Goal: Transaction & Acquisition: Purchase product/service

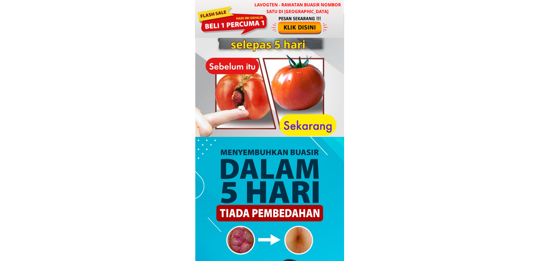
click at [283, 21] on div at bounding box center [300, 25] width 59 height 19
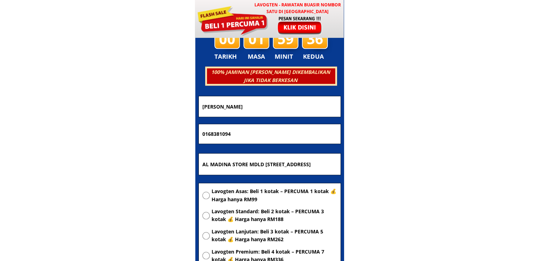
scroll to position [3414, 0]
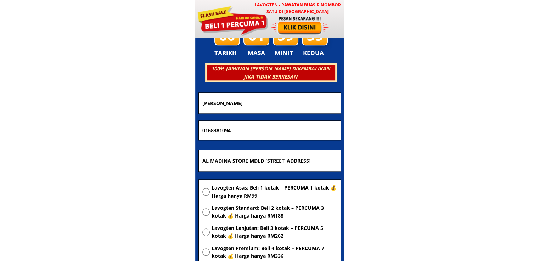
click at [275, 160] on input "AL MADINA STORE MDLD 10876, GROUND FLOOR LOT 1 BLOCK N PAVILION 1100 LAHAD DATU…" at bounding box center [269, 160] width 138 height 21
paste input "Rimbunan Hasil Sdn Bhd Lot 3-1 & Lot 3A-1, A290, JLN Dam Baru Off Mile 1 1/5, J…"
type input "Rimbunan Hasil Sdn Bhd Lot 3-1 & Lot 3A-1, A290, [STREET_ADDRESS] ,[GEOGRAPHIC_…"
click at [244, 189] on span "Lavogten Asas: Beli 1 kotak – PERCUMA 1 kotak 💰 Harga hanya RM99" at bounding box center [273, 192] width 125 height 16
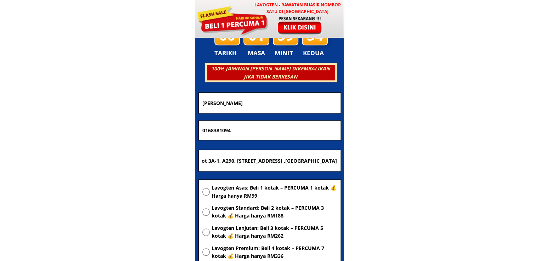
radio input "true"
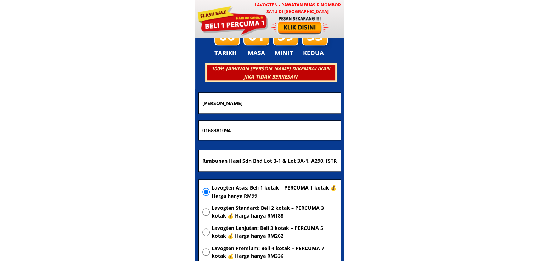
drag, startPoint x: 252, startPoint y: 133, endPoint x: 176, endPoint y: 130, distance: 76.2
click at [176, 130] on body "LAVOGTEN - Rawatan Buasir Nombor Satu di Malaysia Dengarkan pengalaman hebat pe…" at bounding box center [269, 203] width 539 height 7234
paste input "4181635"
type input "0164181635"
drag, startPoint x: 256, startPoint y: 109, endPoint x: 154, endPoint y: 108, distance: 102.3
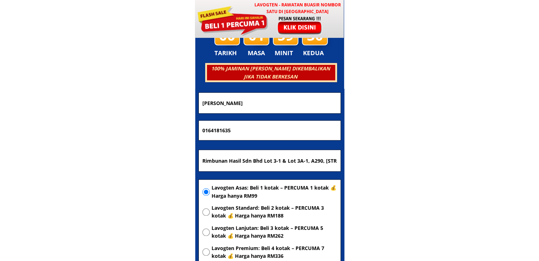
click at [154, 108] on body "LAVOGTEN - Rawatan Buasir Nombor Satu di Malaysia Dengarkan pengalaman hebat pe…" at bounding box center [269, 203] width 539 height 7234
paste input "[PERSON_NAME]"
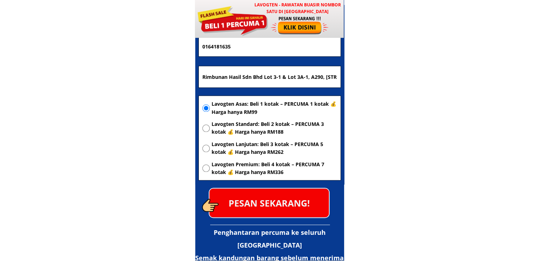
scroll to position [3520, 0]
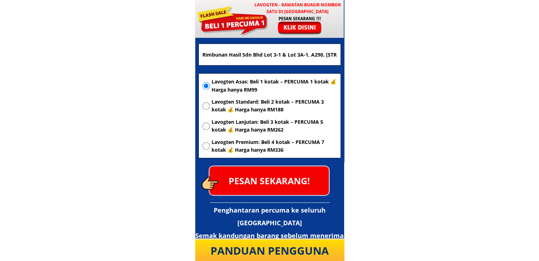
type input "[PERSON_NAME]"
click at [288, 179] on p "PESAN SEKARANG!" at bounding box center [268, 180] width 119 height 29
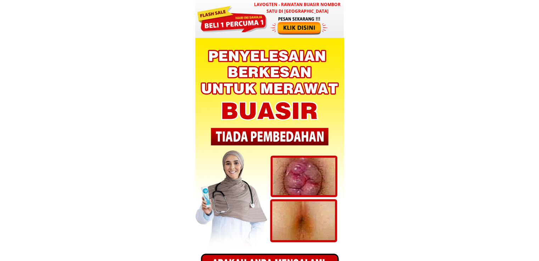
click at [231, 17] on div at bounding box center [231, 18] width 71 height 28
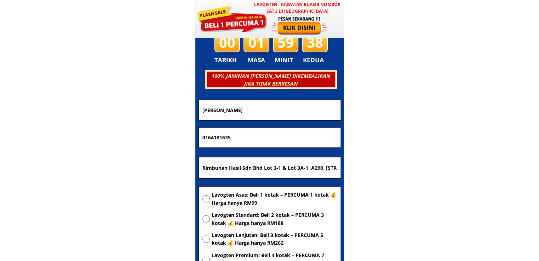
scroll to position [2013, 0]
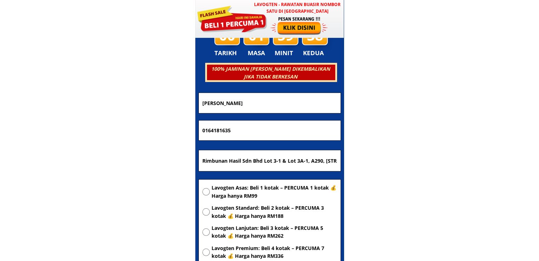
click at [305, 164] on input "Rimbunan Hasil Sdn Bhd Lot 3-1 & Lot 3A-1, A290, [STREET_ADDRESS] ,[GEOGRAPHIC_…" at bounding box center [269, 160] width 138 height 21
paste input "No.B15 [STREET_ADDRESS]"
type input "No.B15 [STREET_ADDRESS]"
click at [283, 186] on span "Lavogten Asas: Beli 1 kotak – PERCUMA 1 kotak 💰 Harga hanya RM99" at bounding box center [273, 192] width 125 height 16
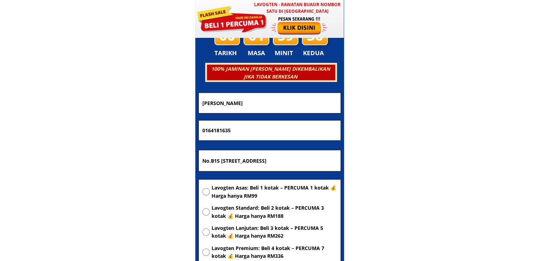
radio input "true"
drag, startPoint x: 252, startPoint y: 132, endPoint x: 170, endPoint y: 126, distance: 82.0
drag, startPoint x: 282, startPoint y: 104, endPoint x: 154, endPoint y: 103, distance: 127.8
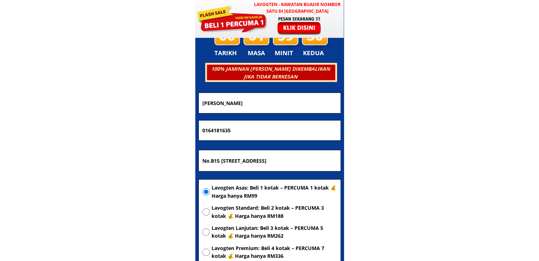
drag, startPoint x: 268, startPoint y: 121, endPoint x: 122, endPoint y: 129, distance: 146.8
paste input "7-9473186"
click at [214, 131] on input "017-9473186" at bounding box center [269, 131] width 138 height 20
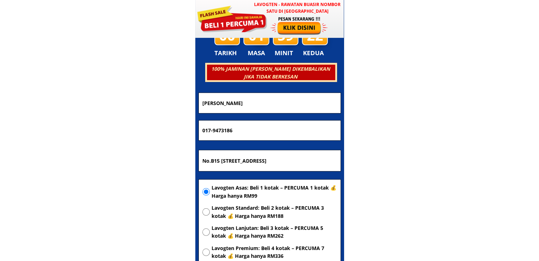
click at [213, 131] on input "017-9473186" at bounding box center [269, 131] width 138 height 20
type input "0179473186"
drag, startPoint x: 264, startPoint y: 105, endPoint x: 119, endPoint y: 105, distance: 144.8
paste input "Norlaila bt mat taib"
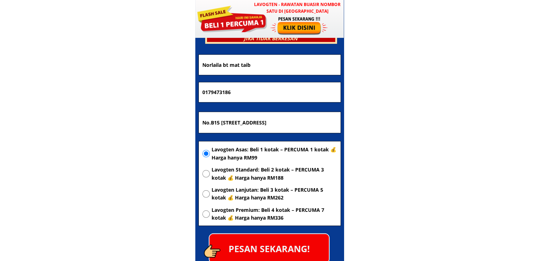
scroll to position [2155, 0]
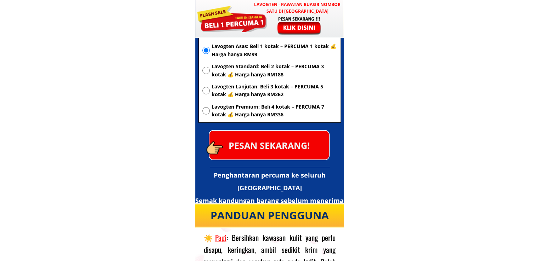
type input "Norlaila bt mat taib"
click at [300, 148] on p "PESAN SEKARANG!" at bounding box center [268, 145] width 119 height 29
